Goal: Task Accomplishment & Management: Manage account settings

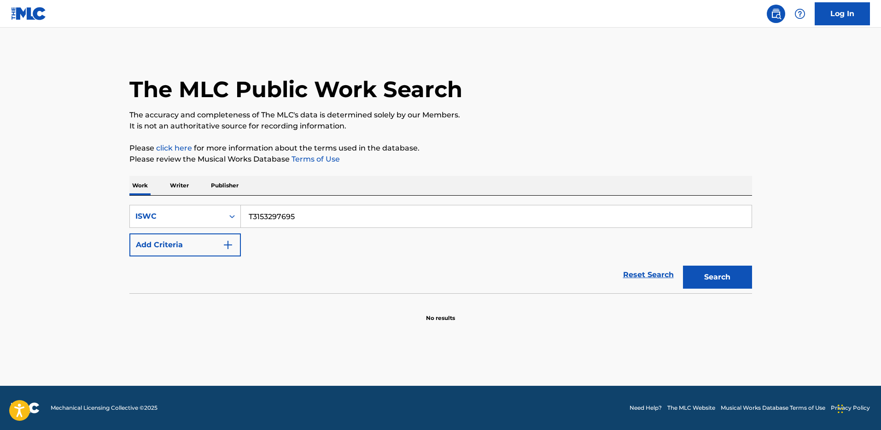
click at [309, 220] on input "T3153297695" at bounding box center [496, 216] width 511 height 22
click at [225, 220] on div "Search Form" at bounding box center [232, 216] width 17 height 17
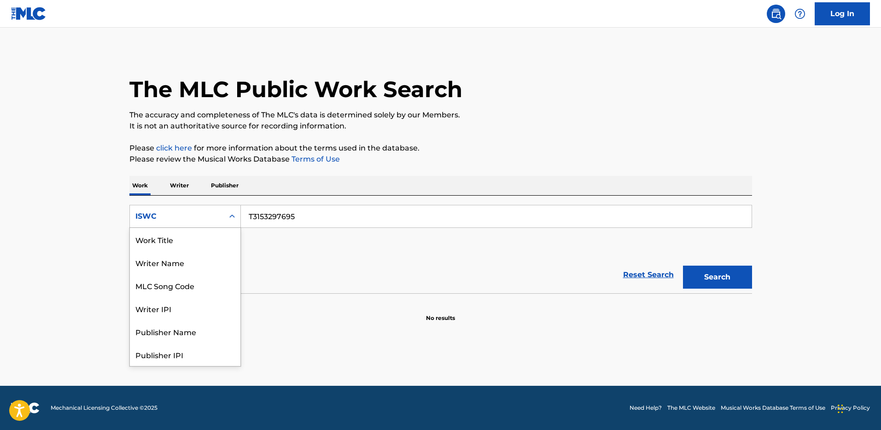
scroll to position [46, 0]
click at [212, 242] on div "MLC Song Code" at bounding box center [185, 239] width 111 height 23
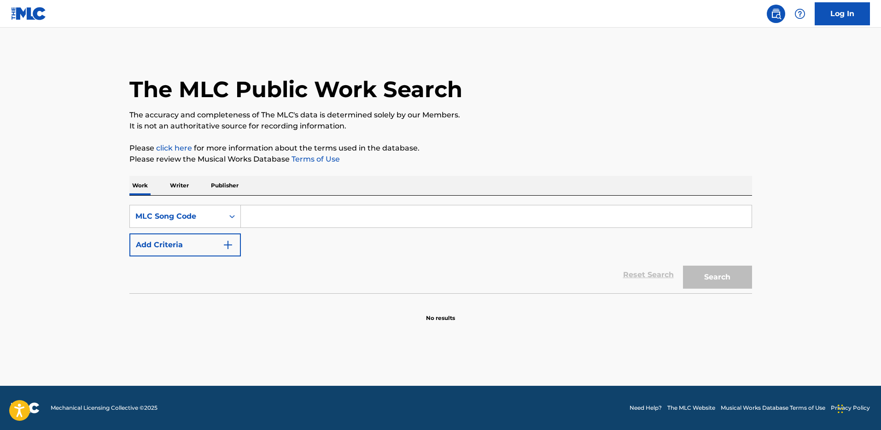
click at [367, 219] on input "Search Form" at bounding box center [496, 216] width 511 height 22
paste input "MVCS8O"
type input "MVCS8O"
click at [714, 274] on button "Search" at bounding box center [717, 277] width 69 height 23
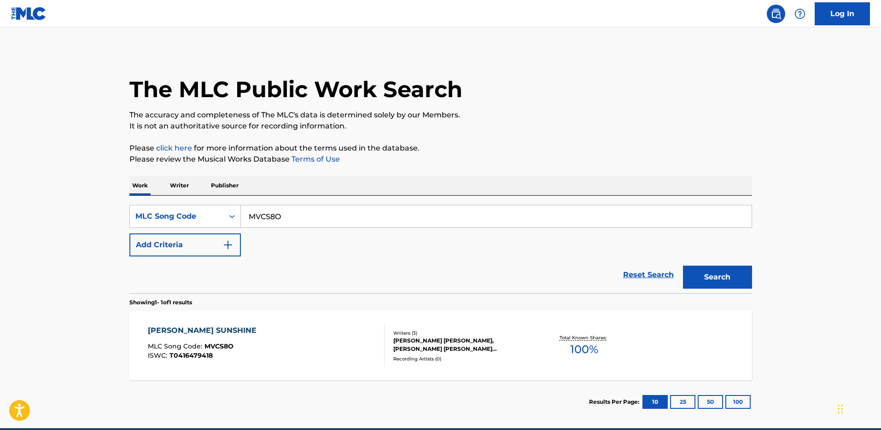
click at [434, 313] on div "[PERSON_NAME] SUNSHINE MLC Song Code : MVCS8O ISWC : T0416479418 Writers ( 3 ) …" at bounding box center [440, 345] width 623 height 69
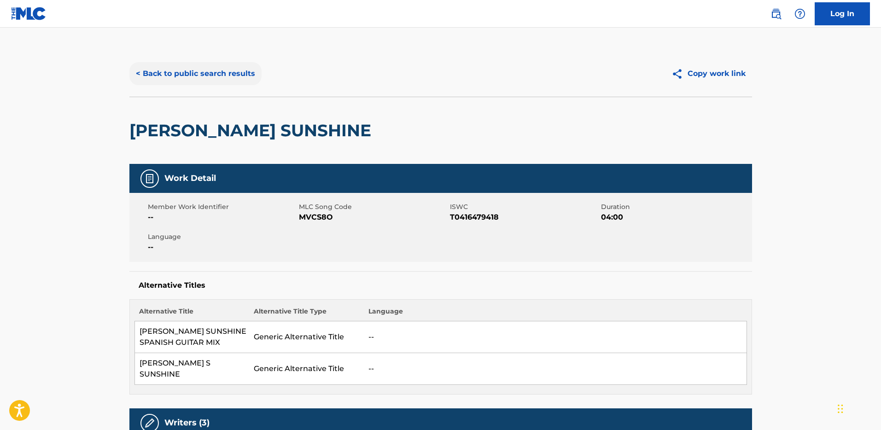
click at [182, 68] on button "< Back to public search results" at bounding box center [195, 73] width 132 height 23
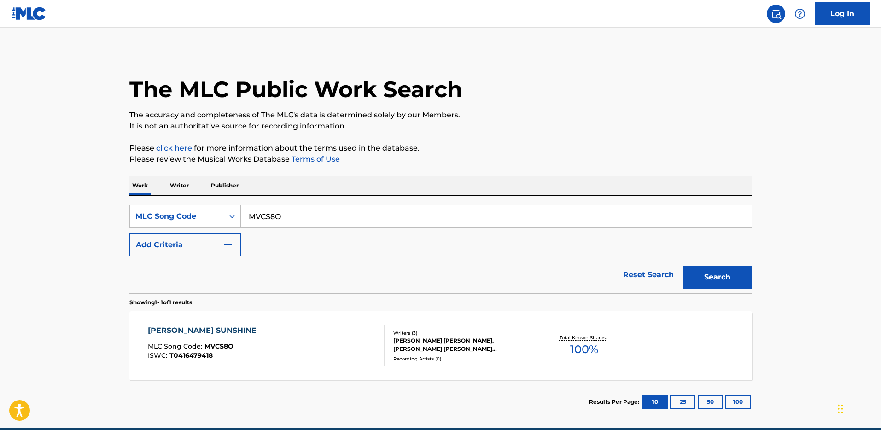
click at [293, 217] on input "MVCS8O" at bounding box center [496, 216] width 511 height 22
paste input "8977F"
type input "M8977F"
click at [758, 273] on div "The MLC Public Work Search The accuracy and completeness of The MLC's data is d…" at bounding box center [440, 237] width 645 height 373
click at [742, 276] on button "Search" at bounding box center [717, 277] width 69 height 23
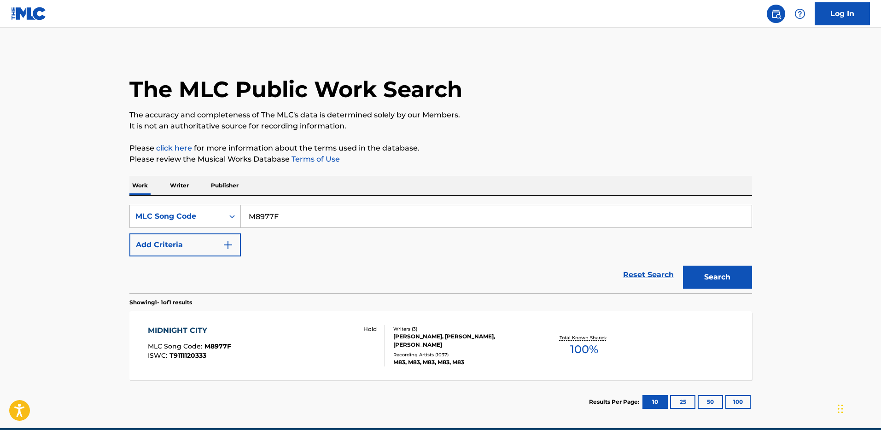
click at [391, 336] on div "Writers ( 3 ) [PERSON_NAME], [PERSON_NAME], [PERSON_NAME] Recording Artists ( 1…" at bounding box center [459, 346] width 148 height 41
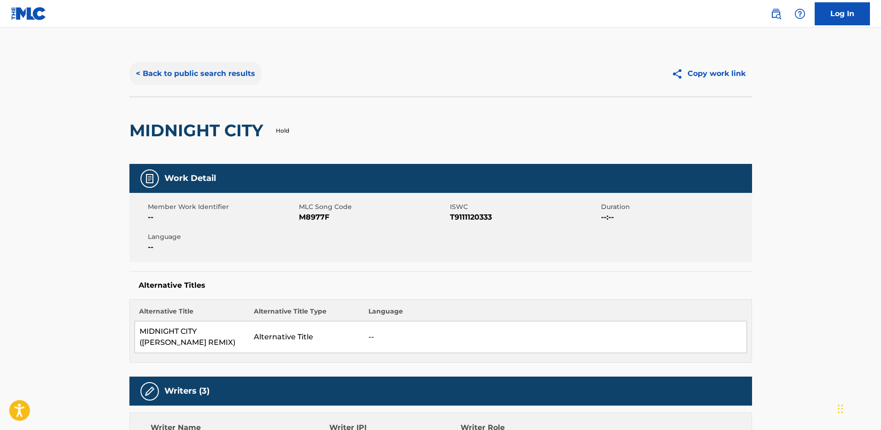
click at [201, 80] on button "< Back to public search results" at bounding box center [195, 73] width 132 height 23
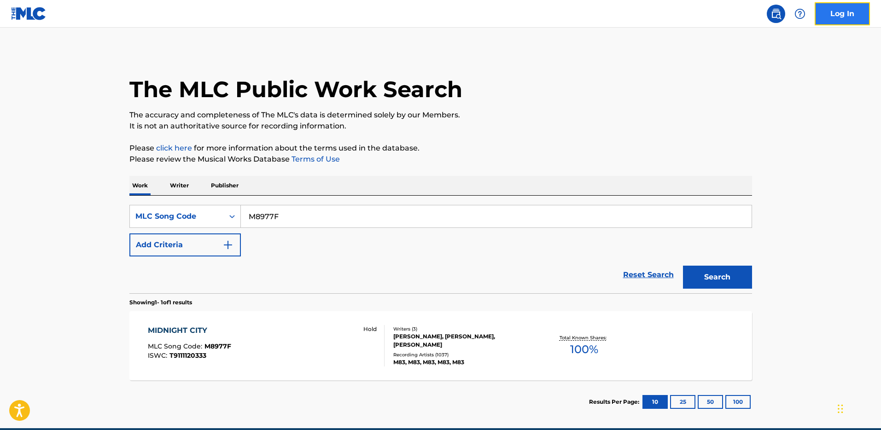
click at [842, 6] on link "Log In" at bounding box center [842, 13] width 55 height 23
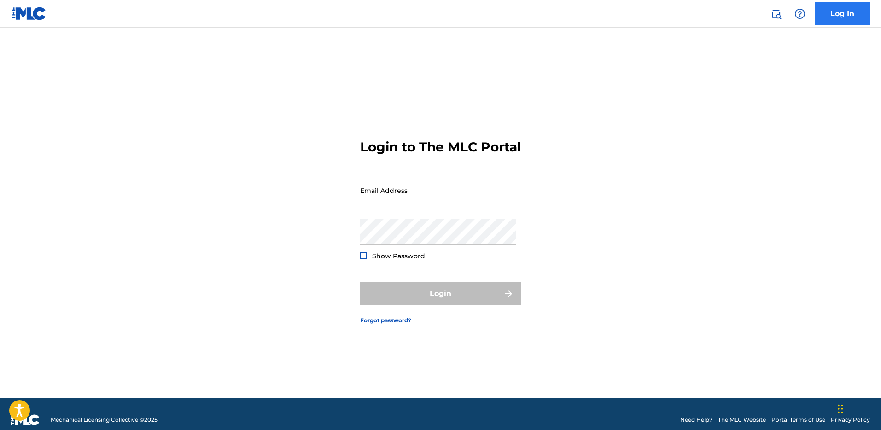
type input "[PERSON_NAME][EMAIL_ADDRESS][DOMAIN_NAME]"
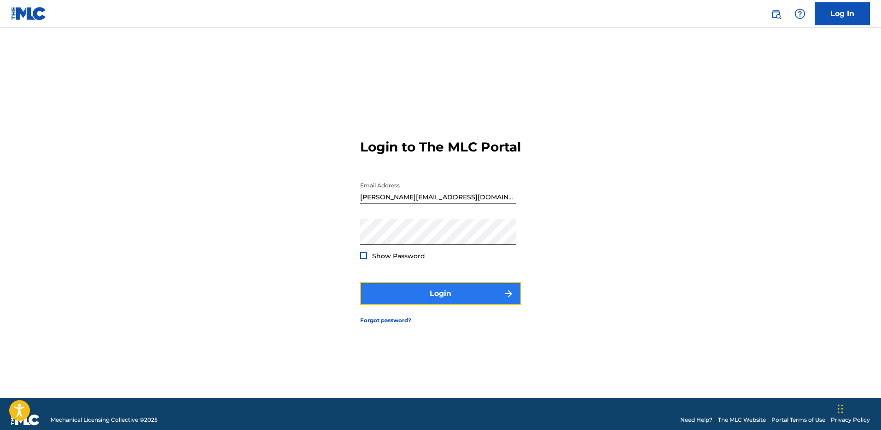
click at [430, 300] on button "Login" at bounding box center [440, 293] width 161 height 23
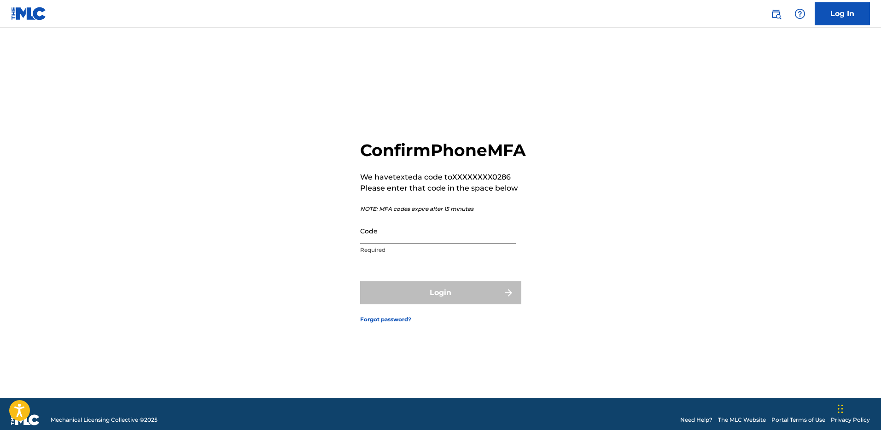
drag, startPoint x: 407, startPoint y: 270, endPoint x: 415, endPoint y: 251, distance: 20.6
click at [407, 269] on form "Confirm Phone MFA We have texted a code to XXXXXXXX0286 Please enter that code …" at bounding box center [440, 224] width 161 height 347
click at [421, 244] on input "Code" at bounding box center [438, 231] width 156 height 26
type input "5"
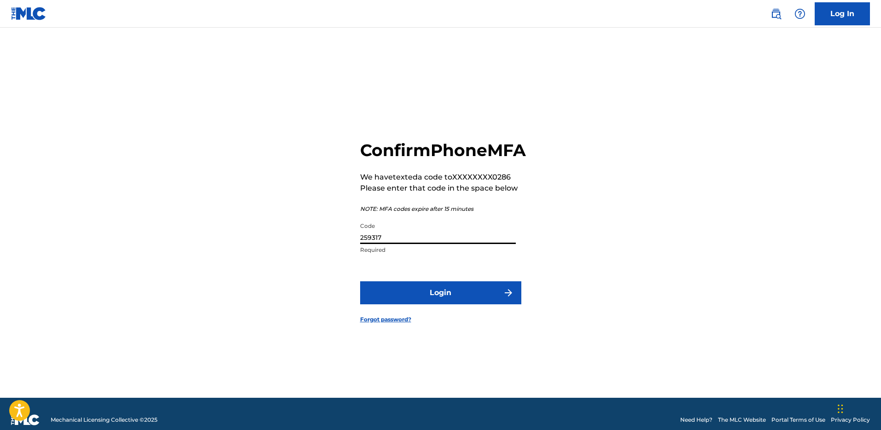
type input "259317"
click at [360, 281] on button "Login" at bounding box center [440, 292] width 161 height 23
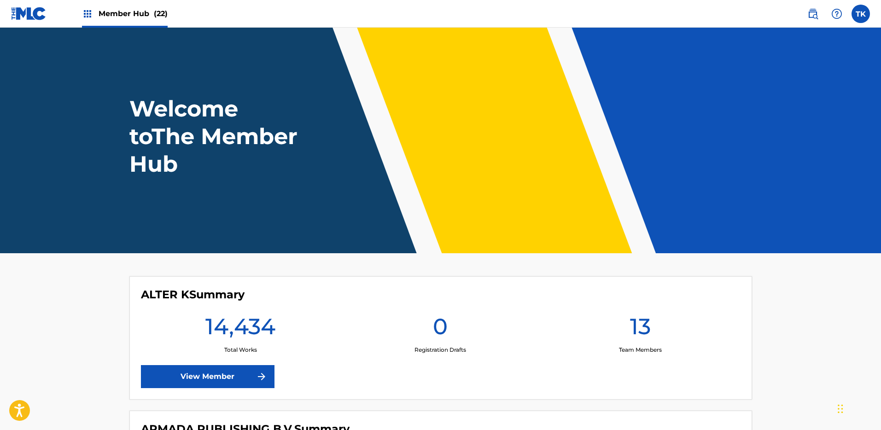
drag, startPoint x: 824, startPoint y: 173, endPoint x: 819, endPoint y: 142, distance: 31.3
click at [826, 173] on header "Welcome to The Member Hub" at bounding box center [440, 141] width 881 height 226
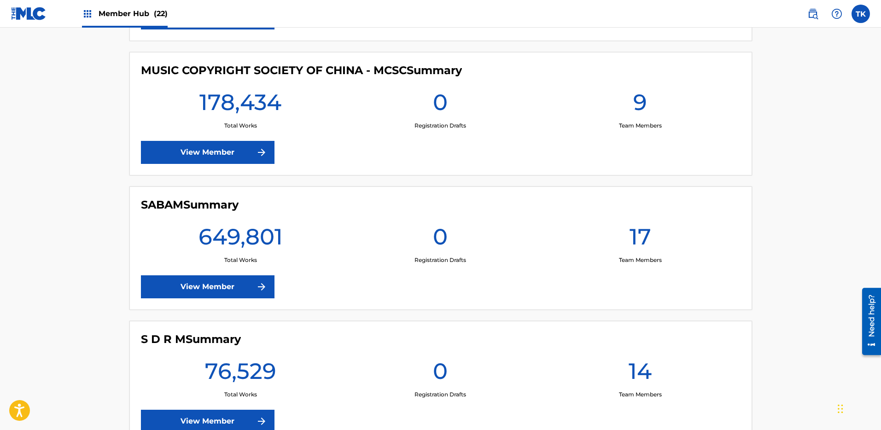
scroll to position [2612, 0]
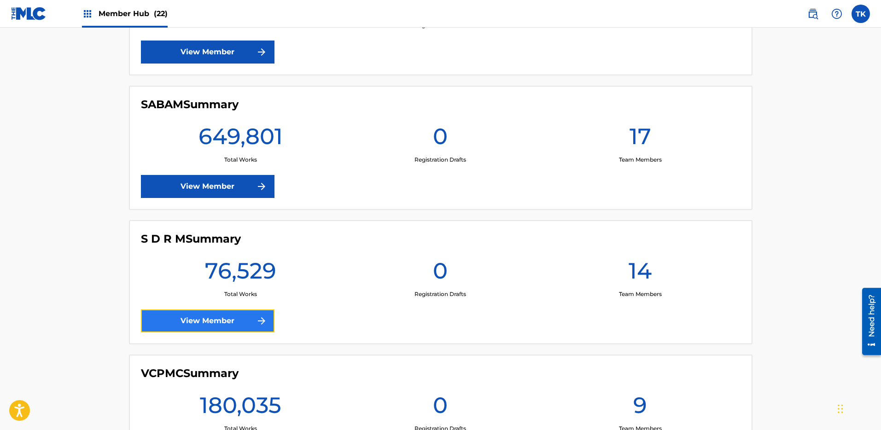
click at [253, 332] on link "View Member" at bounding box center [208, 321] width 134 height 23
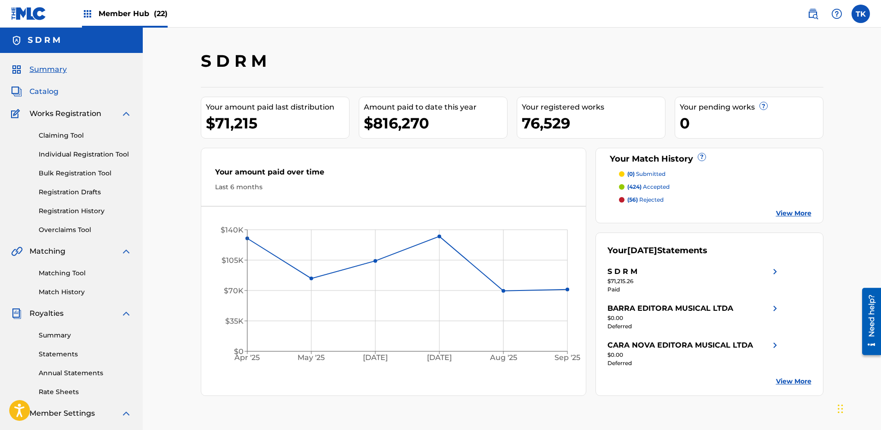
click at [56, 90] on span "Catalog" at bounding box center [43, 91] width 29 height 11
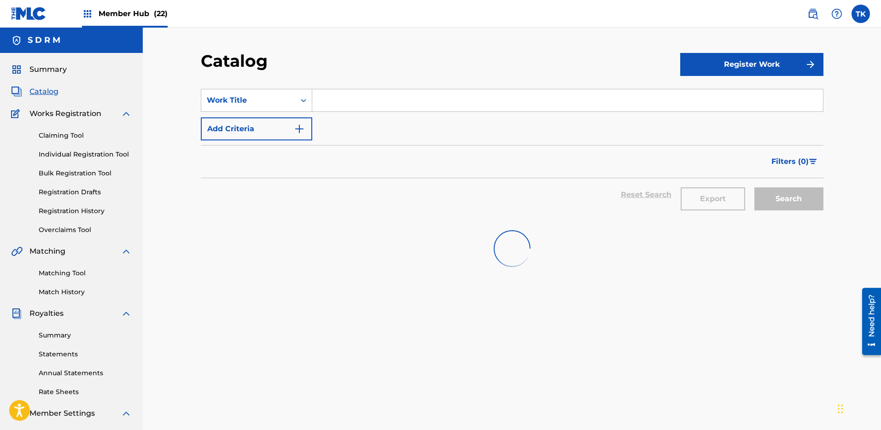
click at [340, 97] on input "Search Form" at bounding box center [567, 100] width 511 height 22
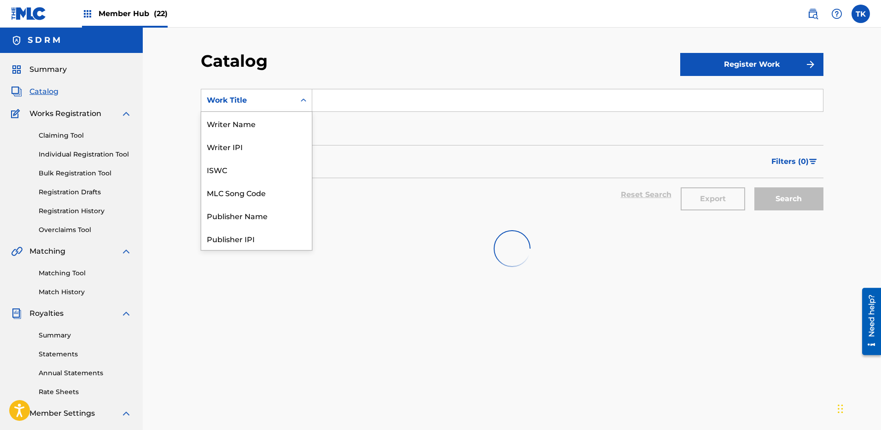
click at [299, 99] on icon "Search Form" at bounding box center [303, 100] width 9 height 9
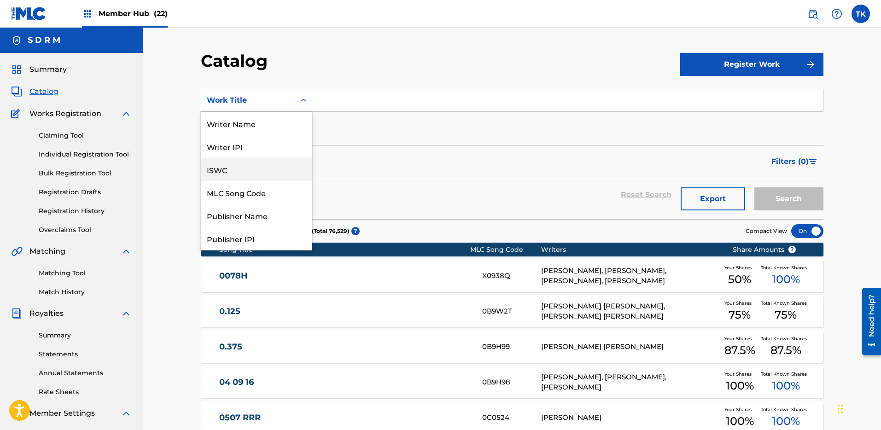
click at [274, 178] on div "ISWC" at bounding box center [256, 169] width 111 height 23
click at [270, 186] on div "Reset Search Export Search" at bounding box center [512, 194] width 623 height 33
click at [273, 105] on div "ISWC" at bounding box center [248, 100] width 83 height 11
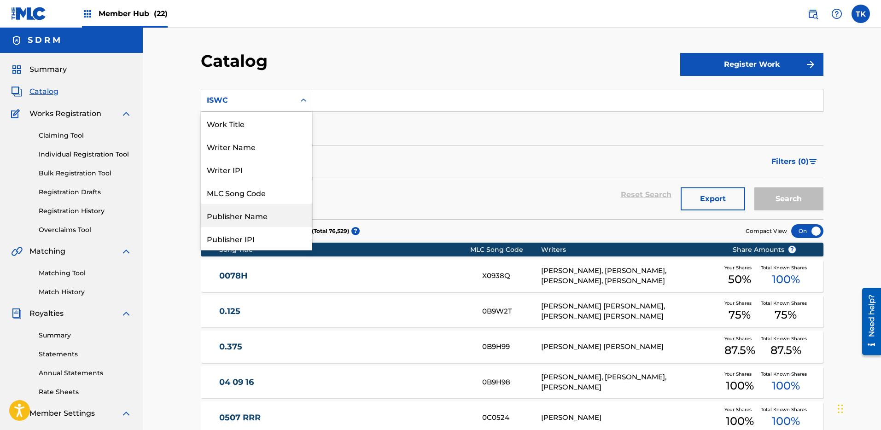
click at [254, 204] on div "Publisher Name" at bounding box center [256, 215] width 111 height 23
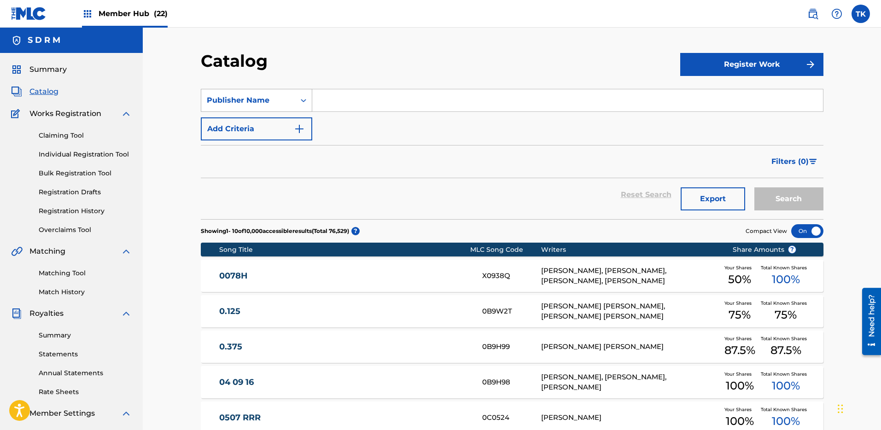
click at [282, 105] on div "Publisher Name" at bounding box center [248, 100] width 83 height 11
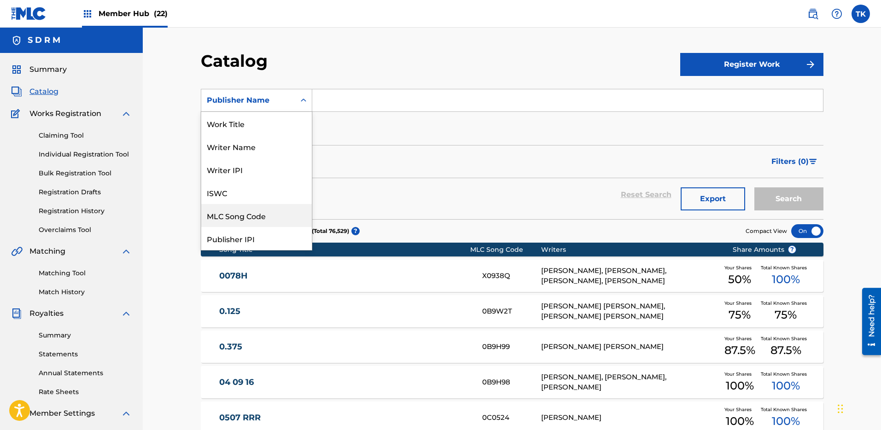
click at [261, 218] on div "MLC Song Code" at bounding box center [256, 215] width 111 height 23
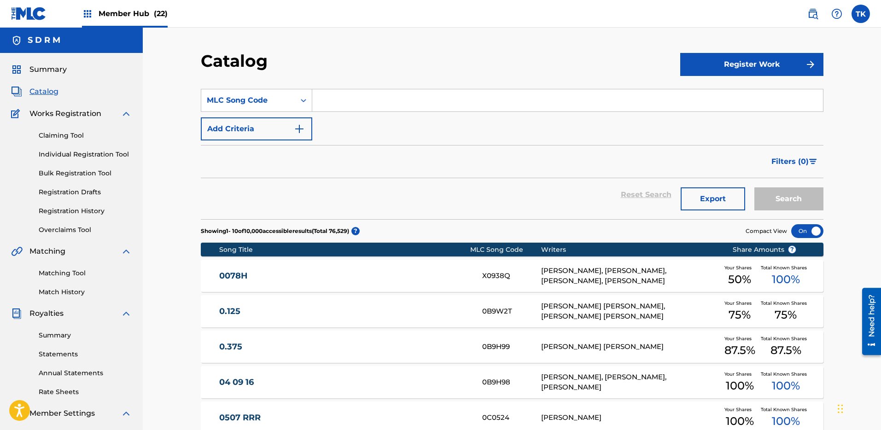
click at [386, 93] on input "Search Form" at bounding box center [567, 100] width 511 height 22
paste input "M8977F"
type input "M8977F"
click at [773, 185] on div "Search" at bounding box center [787, 194] width 74 height 33
click at [774, 192] on button "Search" at bounding box center [789, 199] width 69 height 23
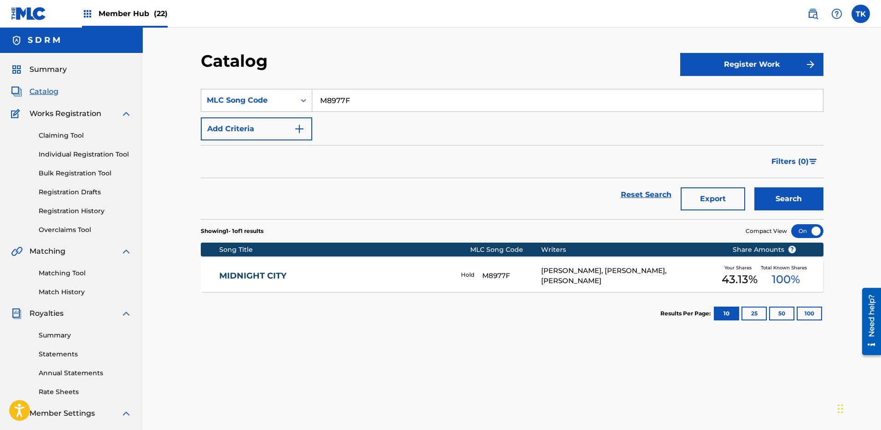
click at [371, 271] on link "MIDNIGHT CITY" at bounding box center [333, 276] width 229 height 11
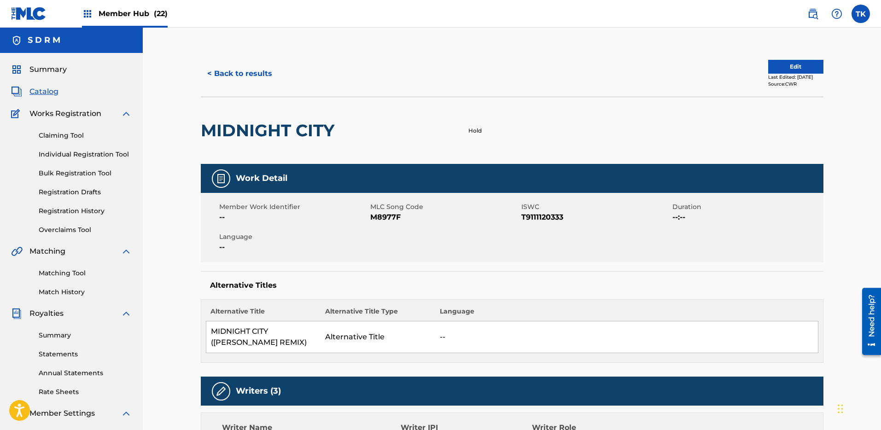
drag, startPoint x: 238, startPoint y: 75, endPoint x: 209, endPoint y: 12, distance: 69.7
click at [238, 74] on button "< Back to results" at bounding box center [240, 73] width 78 height 23
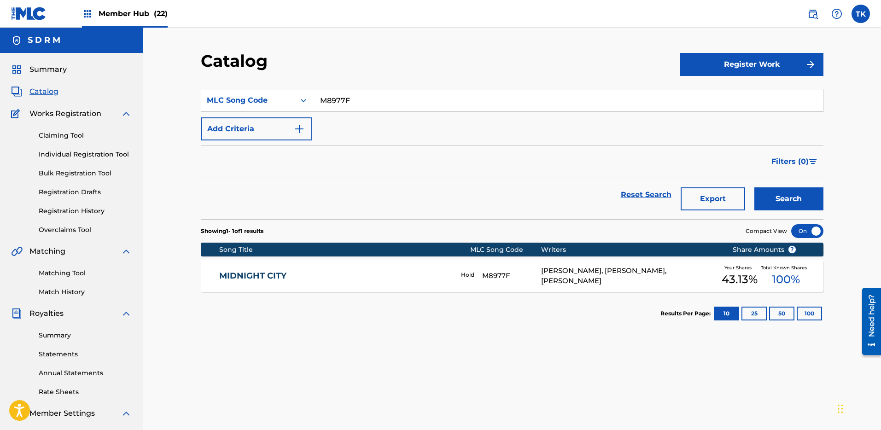
click at [373, 94] on input "M8977F" at bounding box center [567, 100] width 511 height 22
paste input "G90VX"
type input "MG90VX"
click at [803, 203] on button "Search" at bounding box center [789, 199] width 69 height 23
click at [385, 268] on div "MIDNIGHT CITY Hold MG90VX [PERSON_NAME] Your Shares 57.5 % Total Known Shares 5…" at bounding box center [512, 276] width 623 height 32
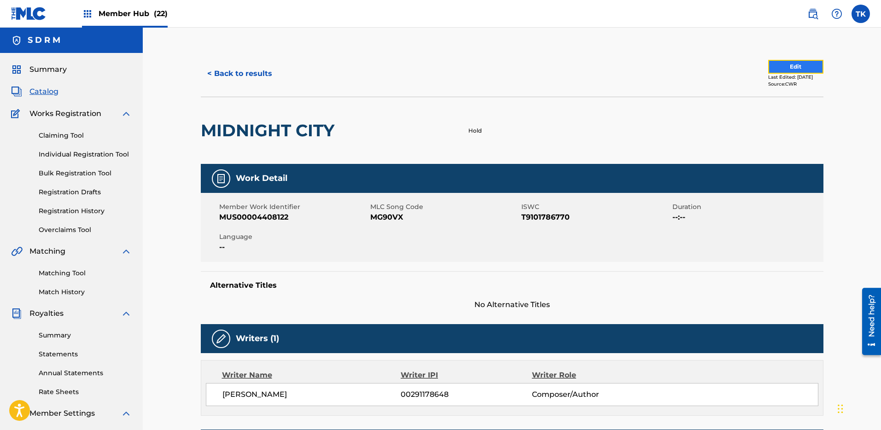
click at [771, 68] on button "Edit" at bounding box center [795, 67] width 55 height 14
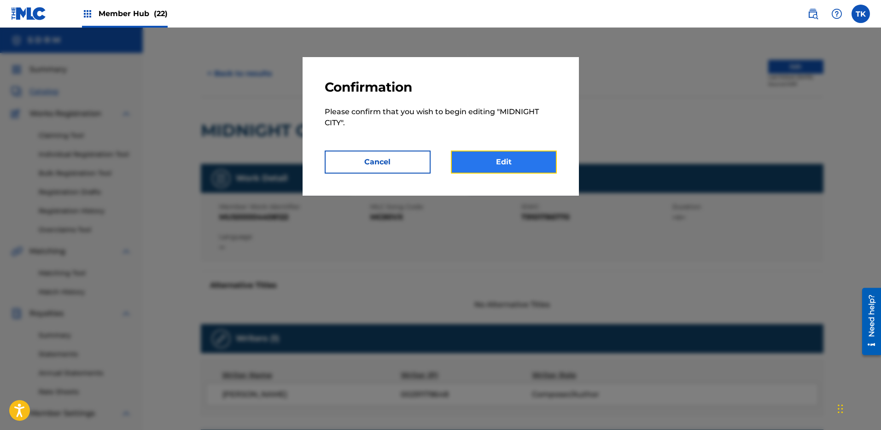
click at [504, 151] on link "Edit" at bounding box center [504, 162] width 106 height 23
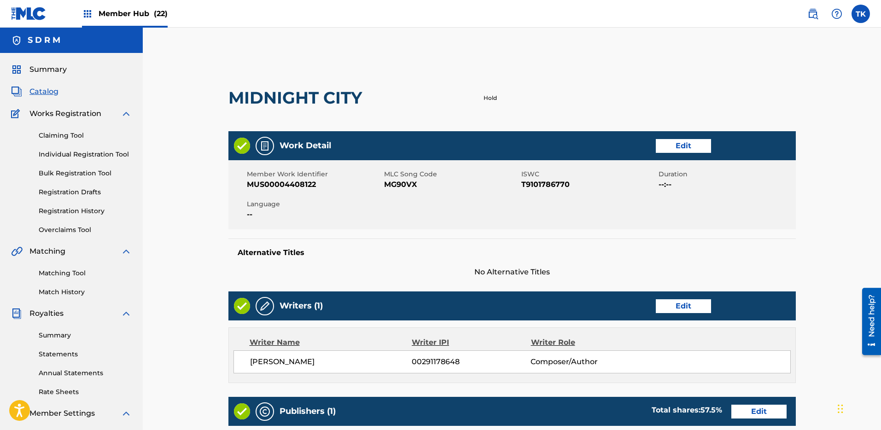
scroll to position [294, 0]
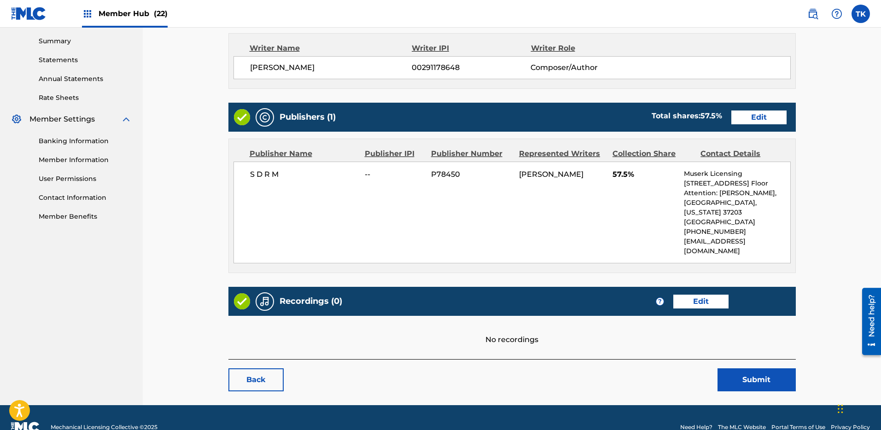
drag, startPoint x: 748, startPoint y: 101, endPoint x: 752, endPoint y: 108, distance: 7.7
click at [748, 102] on div "Work Detail Edit Member Work Identifier MUS00004408122 MLC Song Code MG90VX ISW…" at bounding box center [513, 98] width 568 height 522
click at [753, 109] on div "Publishers (1) Total shares: 57.5 % Edit" at bounding box center [513, 117] width 568 height 29
click at [757, 116] on link "Edit" at bounding box center [759, 118] width 55 height 14
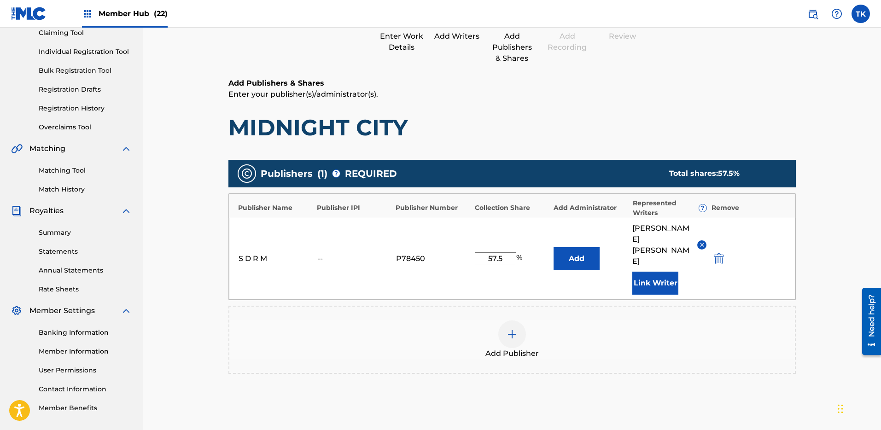
scroll to position [187, 0]
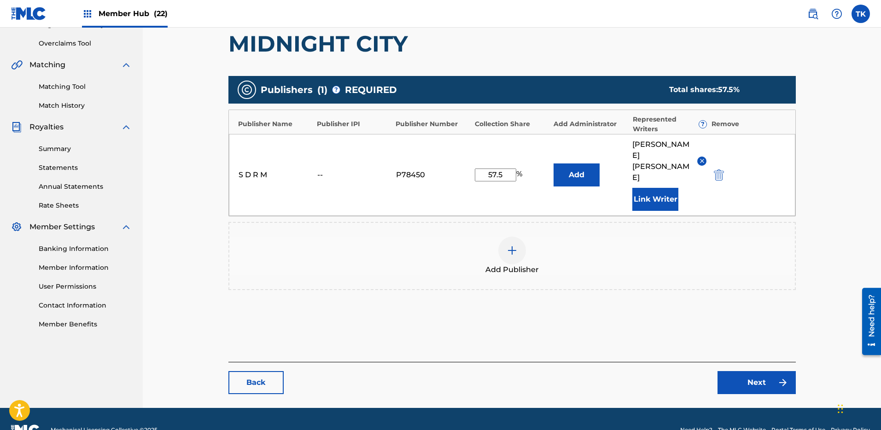
drag, startPoint x: 503, startPoint y: 164, endPoint x: 463, endPoint y: 163, distance: 39.2
click at [463, 163] on div "S D R M -- P78450 57.5 % Add [PERSON_NAME] Link Writer" at bounding box center [512, 175] width 567 height 82
type input "43.12"
click at [753, 371] on link "Next" at bounding box center [757, 382] width 78 height 23
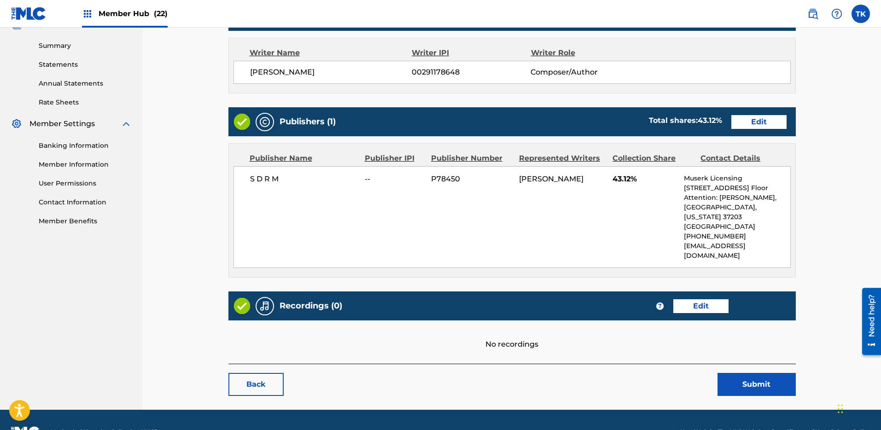
scroll to position [294, 0]
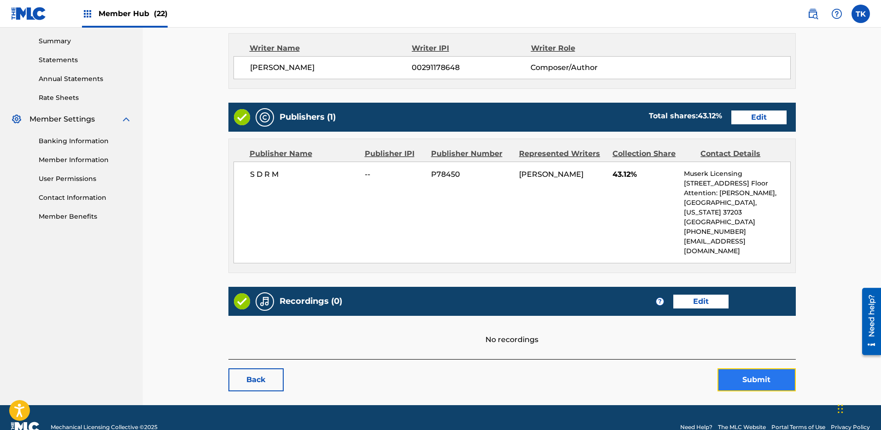
click at [770, 369] on button "Submit" at bounding box center [757, 380] width 78 height 23
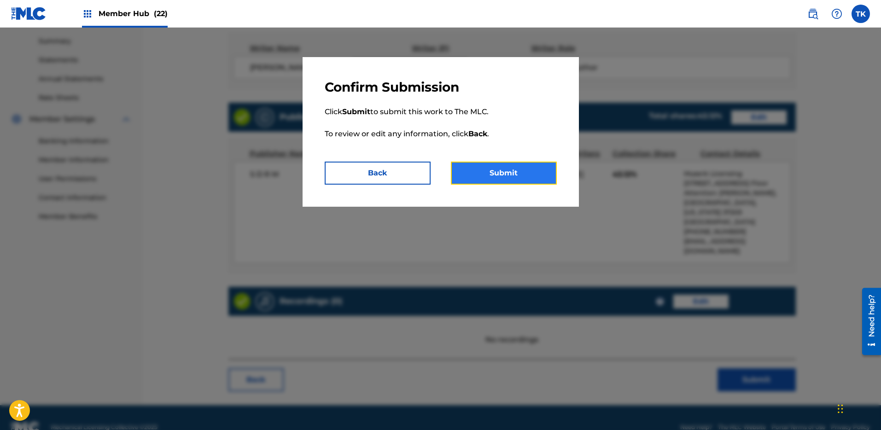
click at [535, 172] on button "Submit" at bounding box center [504, 173] width 106 height 23
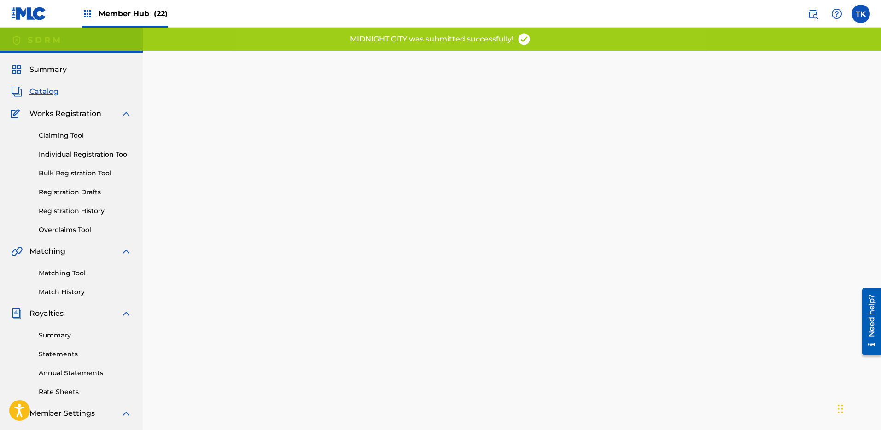
click at [37, 90] on span "Catalog" at bounding box center [43, 91] width 29 height 11
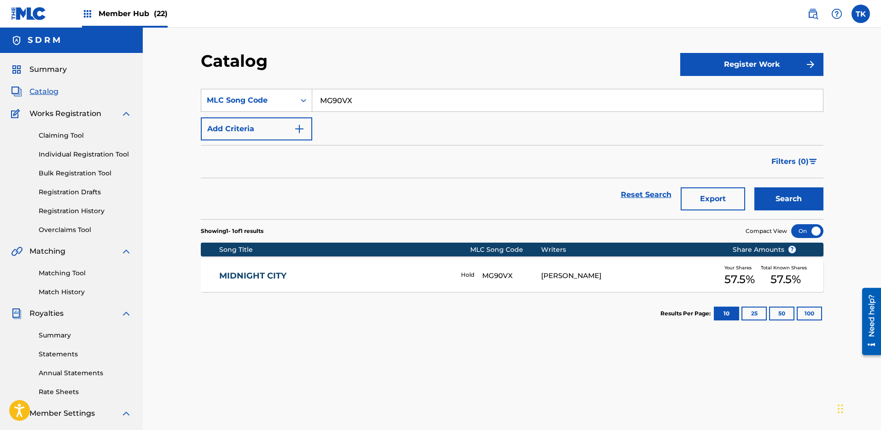
click at [380, 103] on input "MG90VX" at bounding box center [567, 100] width 511 height 22
drag, startPoint x: 380, startPoint y: 103, endPoint x: 278, endPoint y: 96, distance: 101.6
click at [379, 103] on input "MG90VX" at bounding box center [567, 100] width 511 height 22
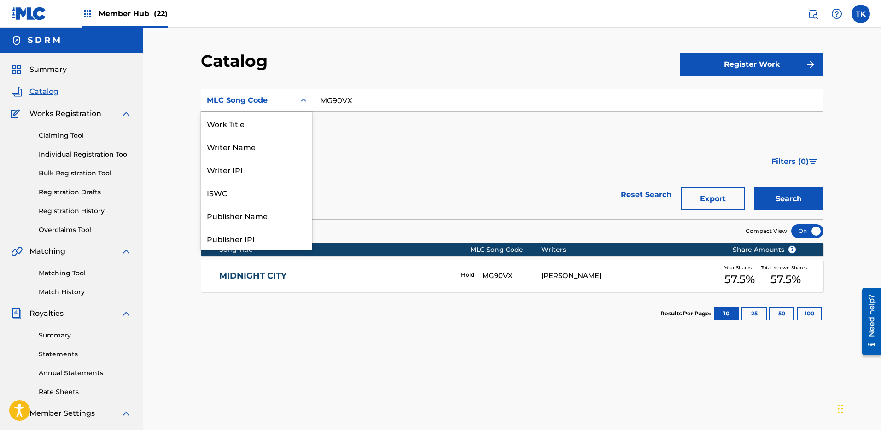
click at [277, 95] on div "MLC Song Code" at bounding box center [248, 100] width 83 height 11
click at [274, 125] on div "Work Title" at bounding box center [256, 123] width 111 height 23
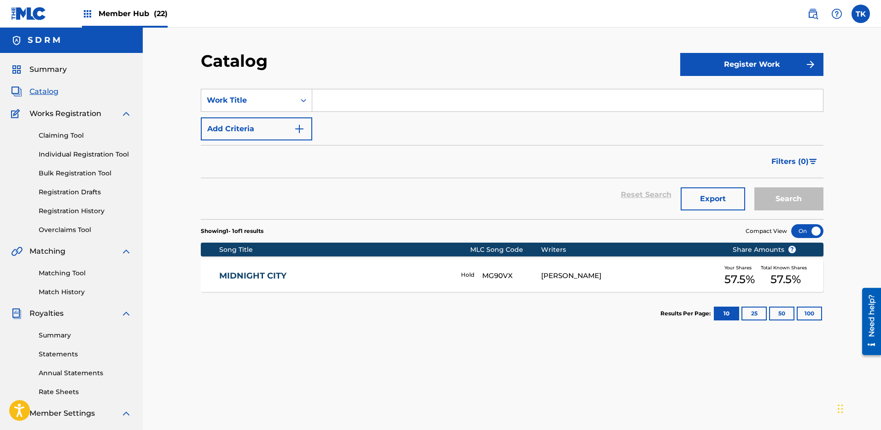
click at [350, 99] on input "Search Form" at bounding box center [567, 100] width 511 height 22
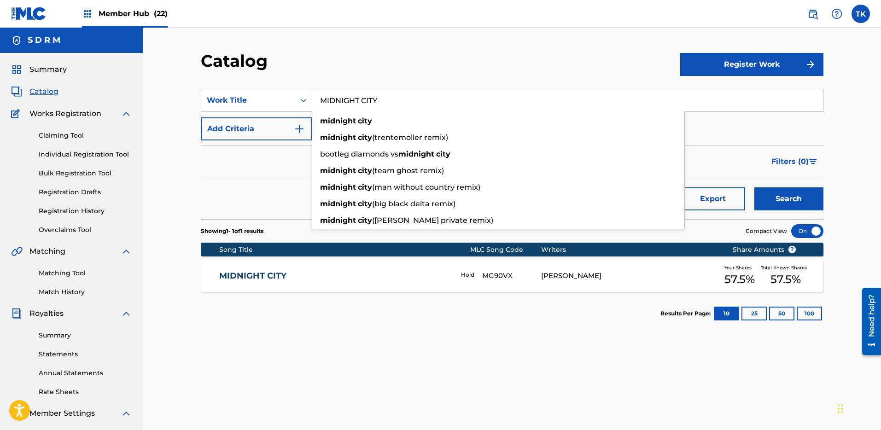
type input "MIDNIGHT CITY"
click at [755, 188] on button "Search" at bounding box center [789, 199] width 69 height 23
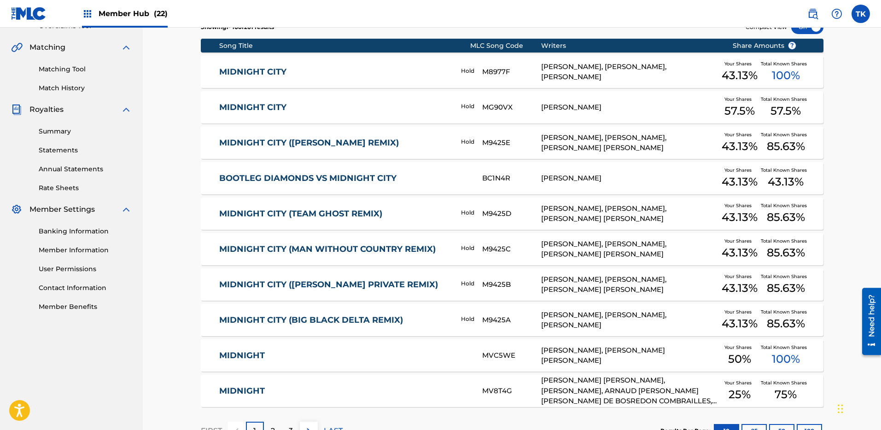
scroll to position [273, 0]
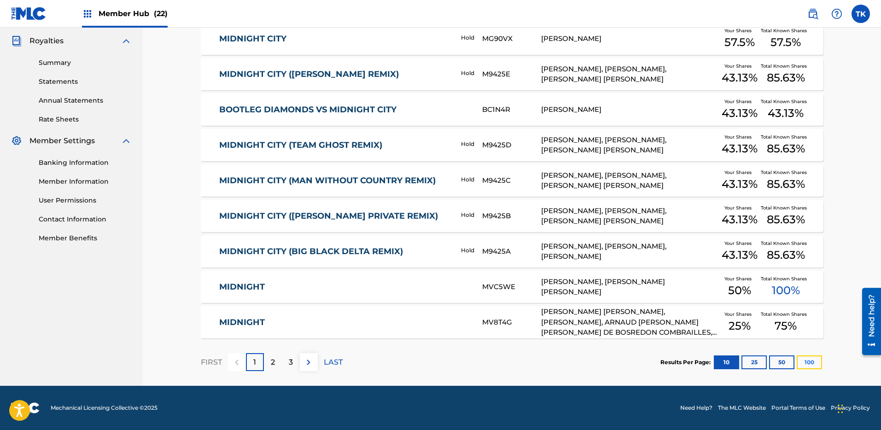
click at [812, 358] on button "100" at bounding box center [809, 363] width 25 height 14
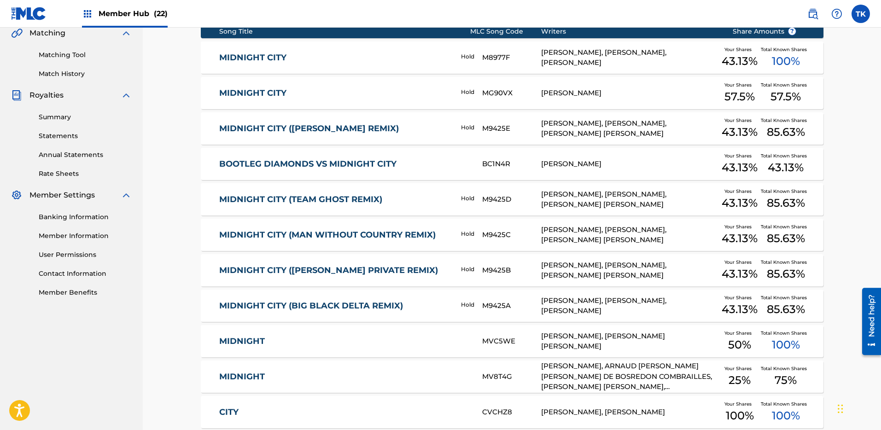
scroll to position [0, 0]
